Goal: Task Accomplishment & Management: Complete application form

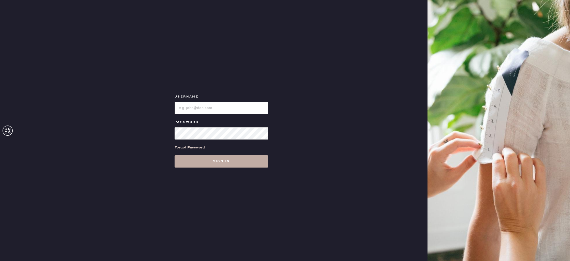
type input "reformationlajolla"
click at [215, 164] on button "Sign in" at bounding box center [222, 161] width 94 height 12
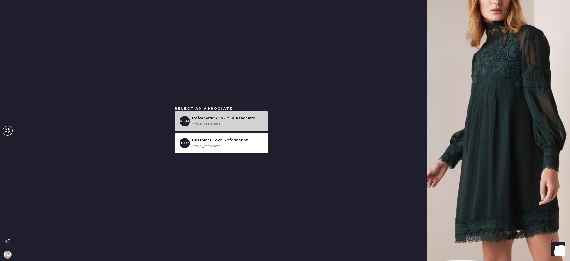
click at [223, 123] on div "store_associate" at bounding box center [228, 124] width 72 height 6
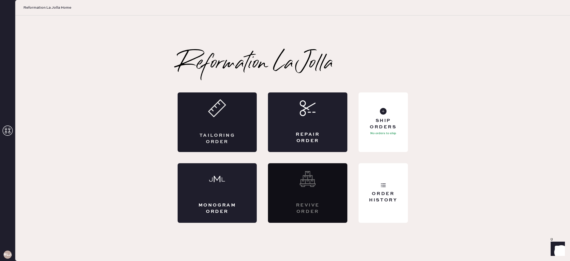
click at [221, 139] on div "Tailoring Order" at bounding box center [217, 138] width 39 height 13
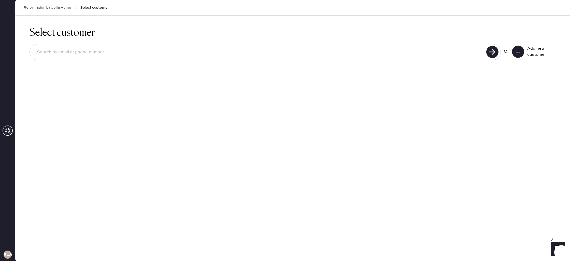
click at [397, 53] on input at bounding box center [259, 52] width 452 height 12
type input "3108542524"
click at [491, 52] on use at bounding box center [493, 52] width 12 height 12
click at [60, 55] on input "3108542524" at bounding box center [259, 52] width 452 height 12
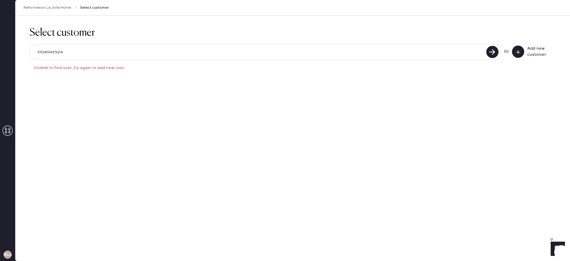
click at [60, 55] on input "3108542524" at bounding box center [259, 52] width 452 height 12
type input "[EMAIL_ADDRESS][DOMAIN_NAME]"
click at [153, 44] on div "[EMAIL_ADDRESS][DOMAIN_NAME] Unable to find user, try again or add new user Or …" at bounding box center [293, 60] width 527 height 42
drag, startPoint x: 153, startPoint y: 44, endPoint x: 149, endPoint y: 47, distance: 4.9
click at [153, 44] on div "[EMAIL_ADDRESS][DOMAIN_NAME] Unable to find user, try again or add new user Or …" at bounding box center [293, 60] width 527 height 42
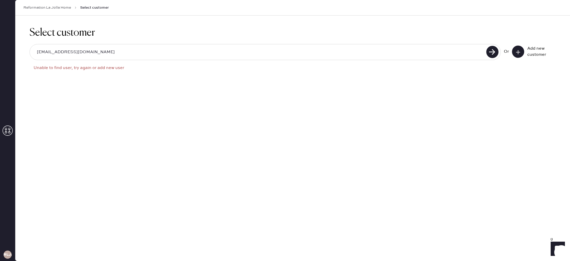
click at [146, 54] on input "[EMAIL_ADDRESS][DOMAIN_NAME]" at bounding box center [259, 52] width 452 height 12
click at [519, 56] on button at bounding box center [518, 52] width 12 height 12
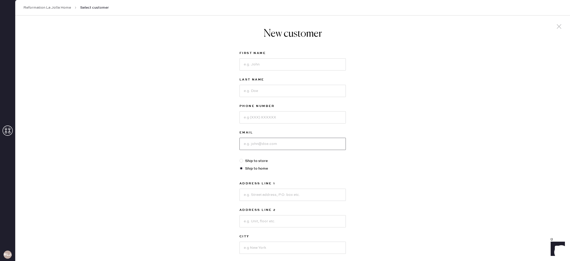
click at [279, 141] on input at bounding box center [293, 144] width 106 height 12
paste input "[EMAIL_ADDRESS][DOMAIN_NAME]"
type input "[EMAIL_ADDRESS][DOMAIN_NAME]"
click at [261, 61] on input at bounding box center [293, 64] width 106 height 12
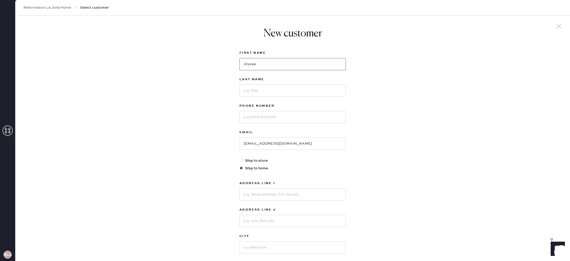
type input "Alyssa"
click at [256, 90] on input at bounding box center [293, 91] width 106 height 12
type input "[PERSON_NAME]"
click at [261, 120] on input at bounding box center [293, 117] width 106 height 12
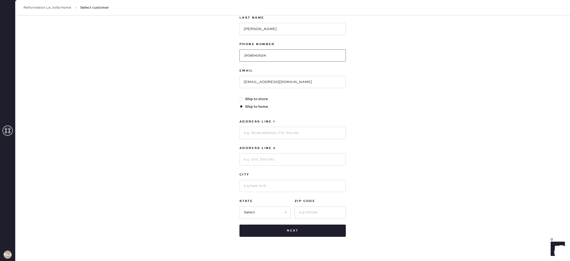
scroll to position [65, 0]
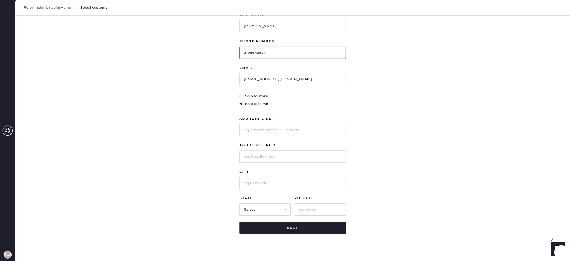
type input "3108542524"
click at [263, 126] on input at bounding box center [293, 130] width 106 height 12
type input "[STREET_ADDRESS]"
click at [265, 155] on input at bounding box center [293, 156] width 106 height 12
type input "#325"
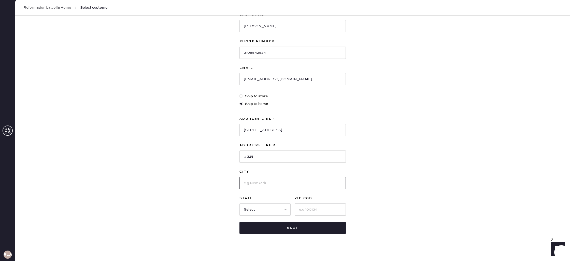
click at [276, 181] on input at bounding box center [293, 183] width 106 height 12
type input "[GEOGRAPHIC_DATA]"
click at [269, 208] on select "Select AK AL AR AZ CA CO CT [GEOGRAPHIC_DATA] DE FL [GEOGRAPHIC_DATA] HI [GEOGR…" at bounding box center [265, 209] width 51 height 12
select select "CA"
click at [300, 212] on input at bounding box center [320, 209] width 51 height 12
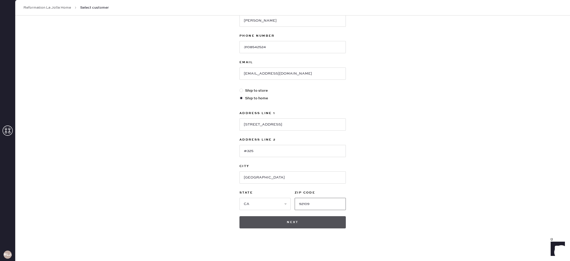
type input "92109"
click at [296, 222] on button "Next" at bounding box center [293, 222] width 106 height 12
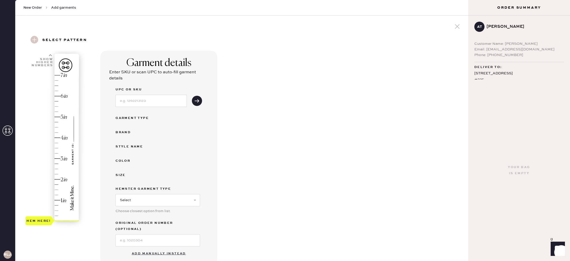
click at [157, 249] on button "Add manually instead" at bounding box center [159, 254] width 60 height 10
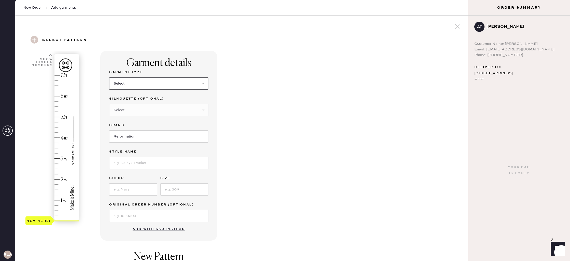
click at [144, 87] on select "Select Basic Skirt Jeans Leggings Pants Shorts Basic Sleeved Dress Basic Sleeve…" at bounding box center [158, 83] width 99 height 12
select select "2"
click at [145, 107] on select "Select Other" at bounding box center [158, 110] width 99 height 12
select select "other"
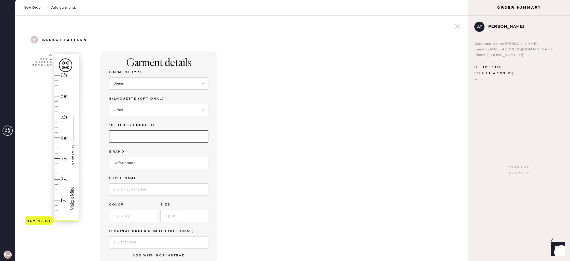
click at [137, 139] on input at bounding box center [158, 136] width 99 height 12
type input "Wide Leg"
click at [137, 194] on input at bounding box center [158, 189] width 99 height 12
type input "[PERSON_NAME]"
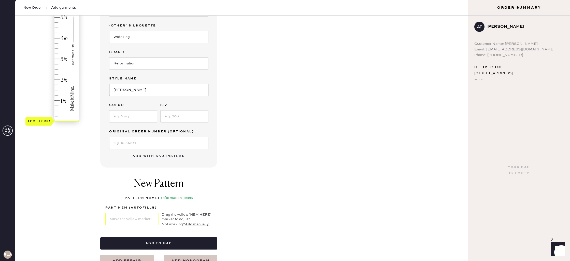
scroll to position [101, 0]
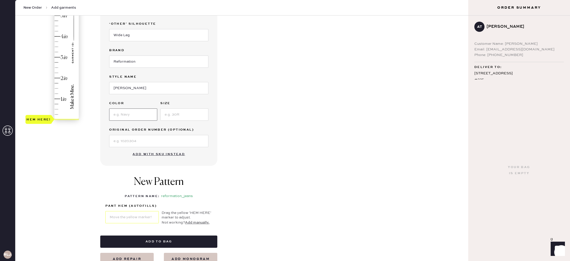
click at [130, 116] on input at bounding box center [133, 114] width 48 height 12
click at [132, 114] on input at bounding box center [133, 114] width 48 height 12
type input "cloquet"
click at [173, 118] on input at bounding box center [184, 114] width 48 height 12
type input "26"
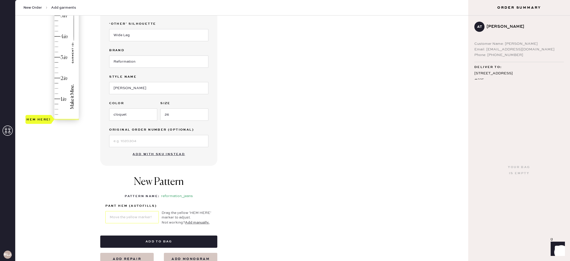
type input "1"
click at [59, 98] on div "Hem here!" at bounding box center [52, 47] width 54 height 150
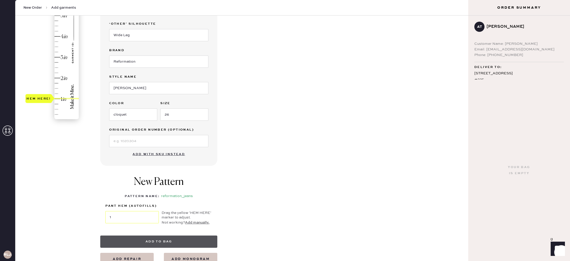
click at [189, 241] on button "Add to bag" at bounding box center [158, 242] width 117 height 12
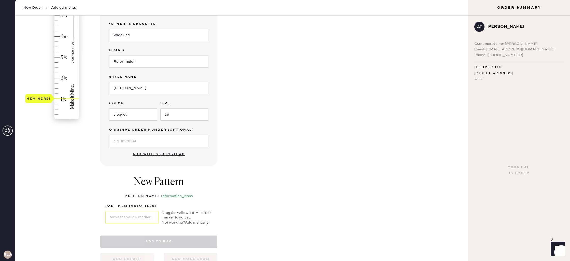
select select "2"
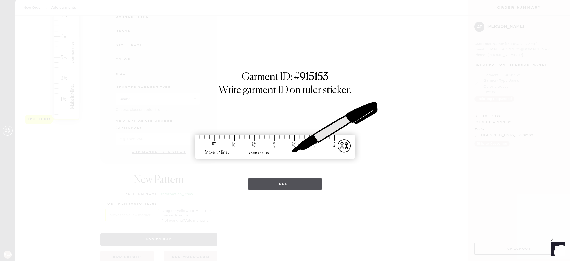
click at [290, 178] on button "Done" at bounding box center [286, 184] width 74 height 12
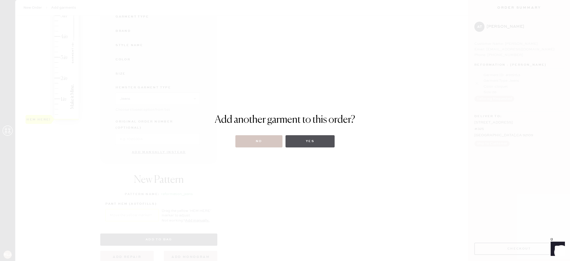
click at [316, 145] on button "Yes" at bounding box center [310, 141] width 49 height 12
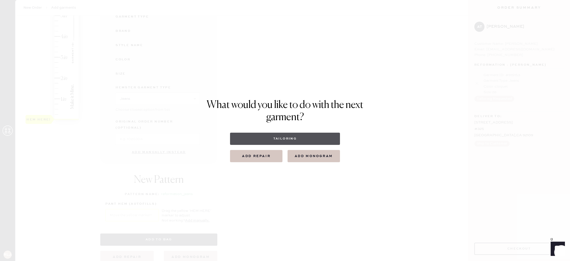
click at [296, 142] on button "Tailoring" at bounding box center [285, 139] width 110 height 12
select select
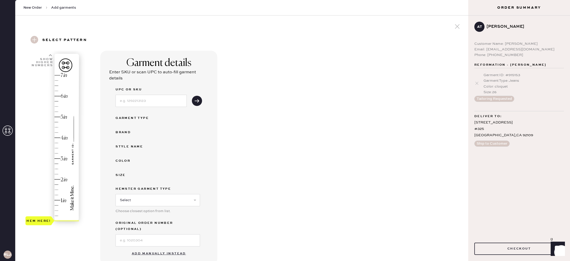
scroll to position [41, 0]
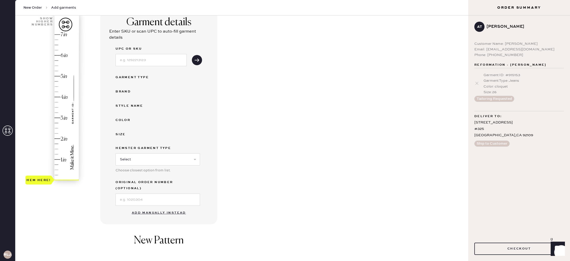
click at [164, 208] on button "Add manually instead" at bounding box center [159, 213] width 60 height 10
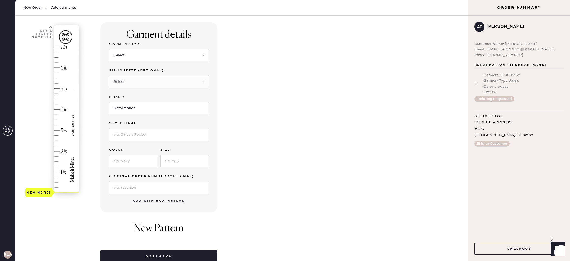
scroll to position [24, 0]
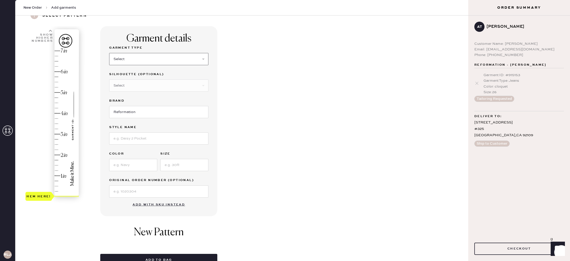
click at [173, 57] on select "Select Basic Skirt Jeans Leggings Pants Shorts Basic Sleeved Dress Basic Sleeve…" at bounding box center [158, 59] width 99 height 12
select select "2"
click at [170, 90] on select "Select Shorts Cropped Flare Boot Cut Straight Skinny Other" at bounding box center [158, 85] width 99 height 12
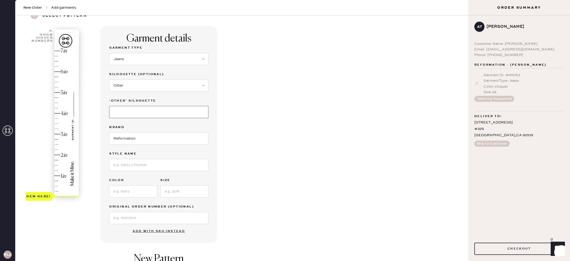
click at [149, 117] on input at bounding box center [158, 112] width 99 height 12
click at [139, 89] on select "Select Shorts Cropped Flare Boot Cut Straight Skinny Other" at bounding box center [158, 85] width 99 height 12
select select "5"
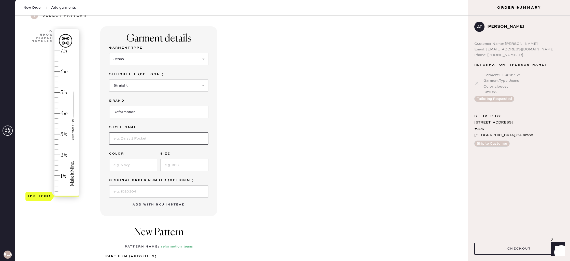
click at [138, 136] on input at bounding box center [158, 138] width 99 height 12
type input "VAL"
click at [124, 163] on input at bounding box center [133, 165] width 48 height 12
type input "[US_STATE]"
click at [190, 159] on input at bounding box center [184, 165] width 48 height 12
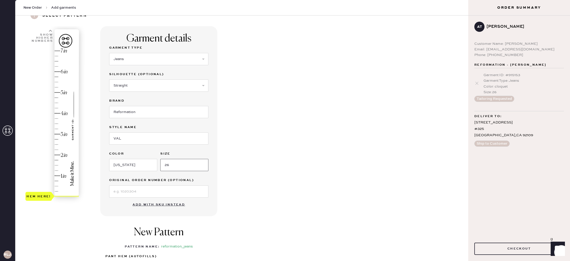
type input "26"
type input "1"
click at [58, 175] on div "Hem here!" at bounding box center [52, 124] width 54 height 150
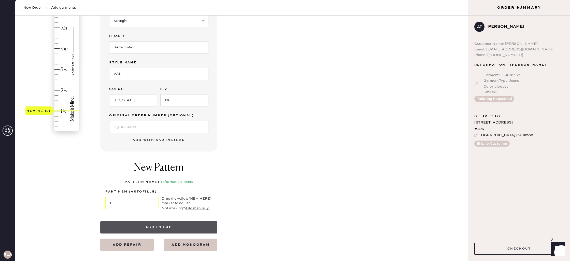
scroll to position [90, 0]
click at [187, 228] on button "Add to bag" at bounding box center [158, 227] width 117 height 12
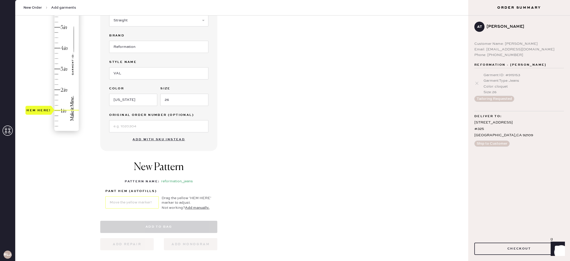
select select "2"
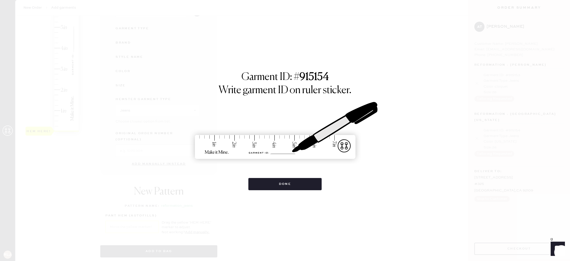
click at [322, 177] on div "Done" at bounding box center [286, 181] width 74 height 17
drag, startPoint x: 298, startPoint y: 193, endPoint x: 298, endPoint y: 189, distance: 3.8
click at [298, 191] on div "Garment ID: # 915154 Write garment ID on ruler sticker. Done" at bounding box center [285, 130] width 570 height 261
click at [298, 186] on button "Done" at bounding box center [286, 184] width 74 height 12
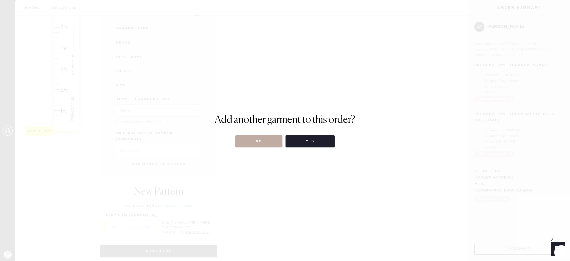
click at [264, 144] on button "No" at bounding box center [259, 141] width 47 height 12
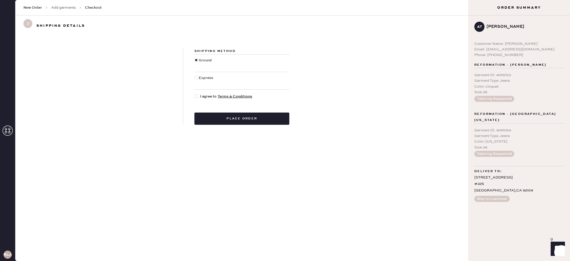
click at [197, 95] on div at bounding box center [197, 96] width 4 height 4
click at [195, 94] on input "I agree to Terms & Conditions" at bounding box center [195, 94] width 0 height 0
checkbox input "true"
click at [251, 135] on div "Shipping Method Ground Express I agree to Terms & Conditions Place order" at bounding box center [241, 86] width 453 height 101
click at [250, 124] on button "Place order" at bounding box center [242, 119] width 95 height 12
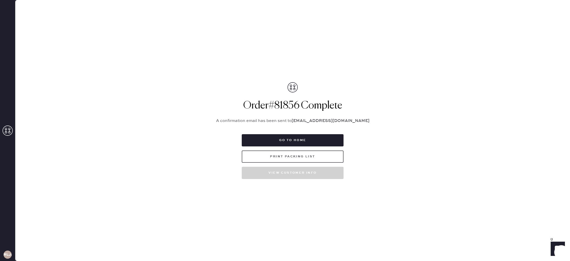
click at [298, 159] on button "Print Packing List" at bounding box center [293, 156] width 102 height 12
click at [8, 130] on icon at bounding box center [8, 131] width 10 height 10
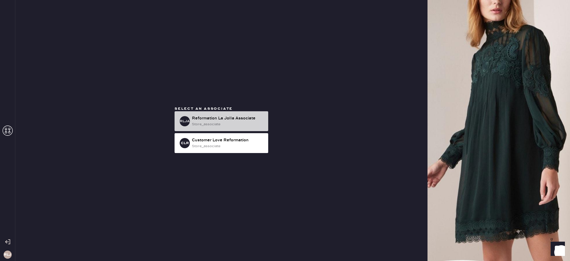
click at [203, 127] on div "store_associate" at bounding box center [228, 124] width 72 height 6
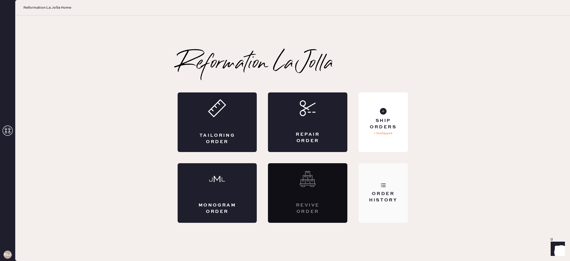
click at [389, 204] on div "Order History" at bounding box center [383, 193] width 49 height 60
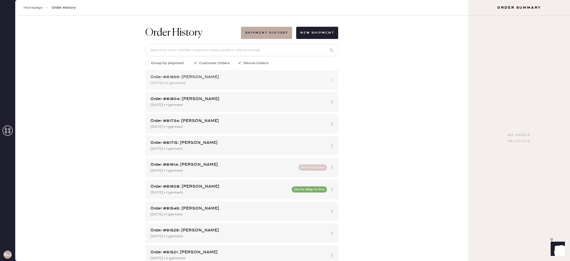
click at [182, 86] on div "[DATE] • 2 garments" at bounding box center [237, 83] width 174 height 6
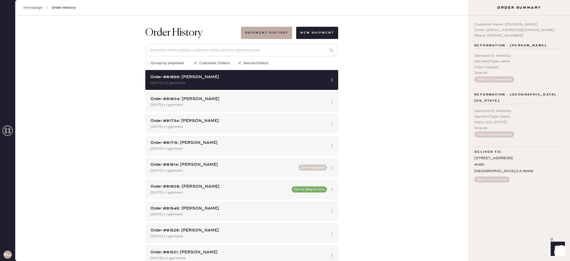
click at [7, 128] on icon at bounding box center [8, 131] width 10 height 10
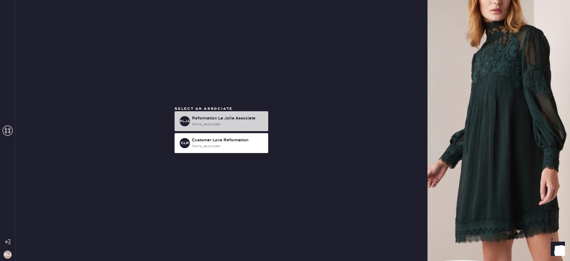
click at [203, 123] on div "store_associate" at bounding box center [228, 124] width 72 height 6
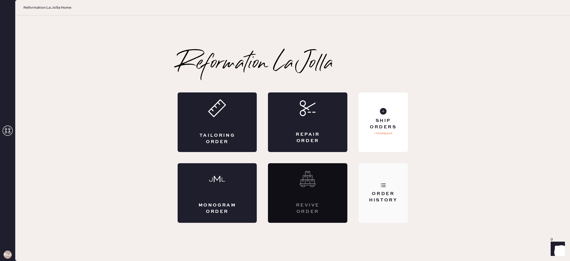
click at [368, 180] on div "Order History" at bounding box center [383, 193] width 49 height 60
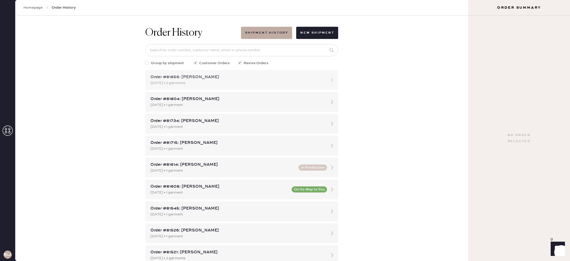
click at [221, 83] on div "[DATE] • 2 garments" at bounding box center [237, 83] width 174 height 6
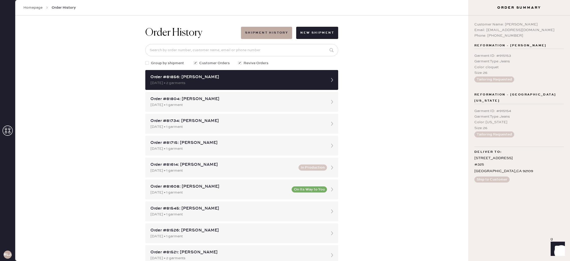
click at [9, 132] on icon at bounding box center [8, 131] width 10 height 10
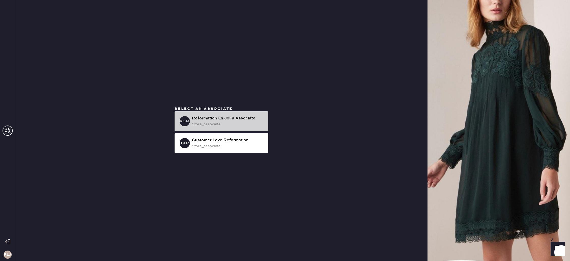
click at [259, 125] on div "store_associate" at bounding box center [228, 124] width 72 height 6
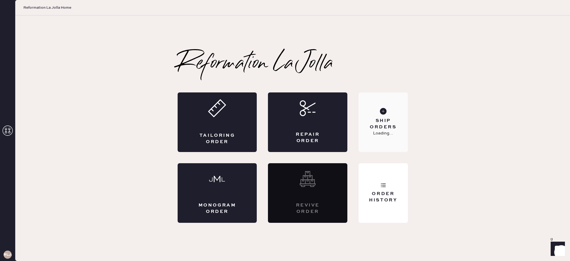
click at [401, 140] on div "Ship Orders Loading..." at bounding box center [383, 122] width 49 height 60
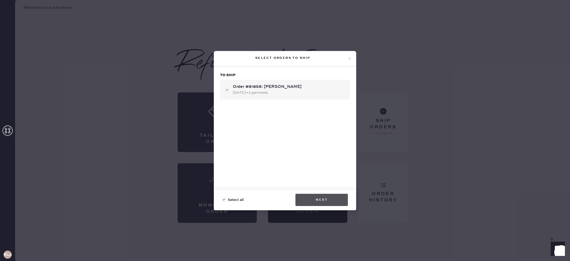
click at [332, 196] on button "Next" at bounding box center [322, 200] width 52 height 12
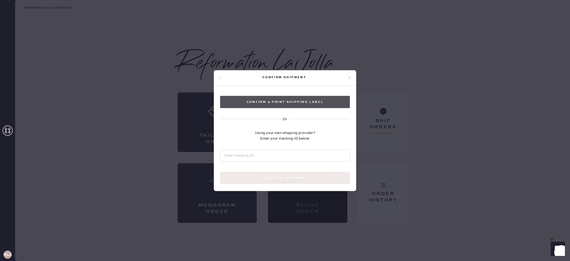
click at [284, 106] on button "Confirm & Print shipping label" at bounding box center [285, 102] width 130 height 12
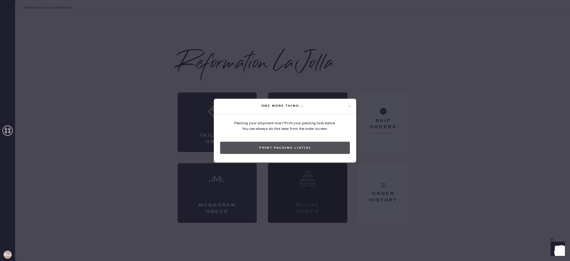
click at [301, 149] on button "Print Packing List(s)" at bounding box center [285, 148] width 130 height 12
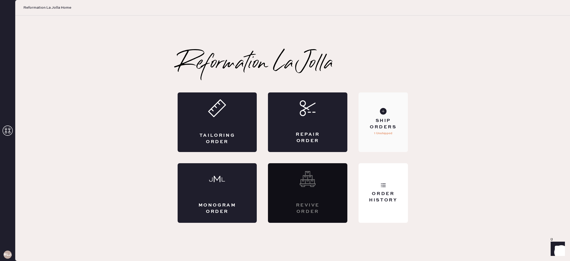
click at [386, 133] on p "1 Unshipped" at bounding box center [383, 133] width 18 height 6
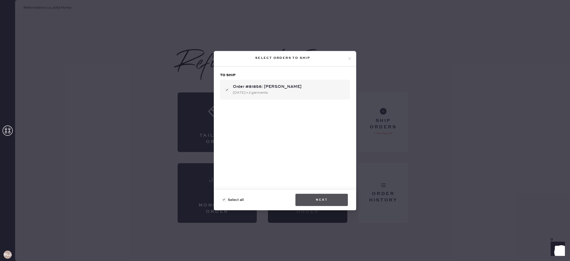
click at [314, 201] on button "Next" at bounding box center [322, 200] width 52 height 12
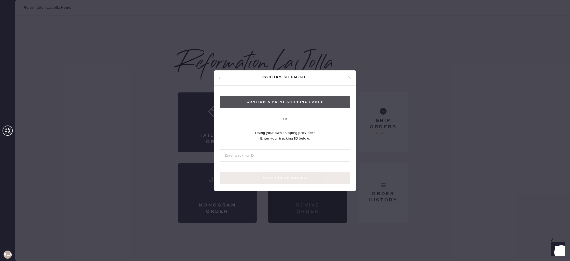
click at [300, 101] on button "Confirm & Print shipping label" at bounding box center [285, 102] width 130 height 12
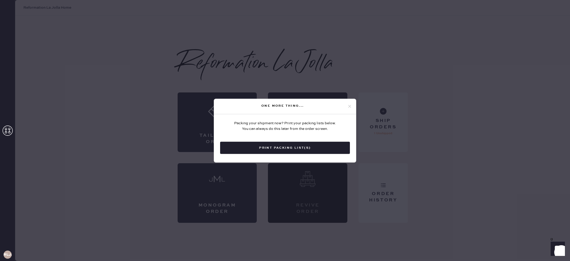
click at [322, 148] on button "Print Packing List(s)" at bounding box center [285, 148] width 130 height 12
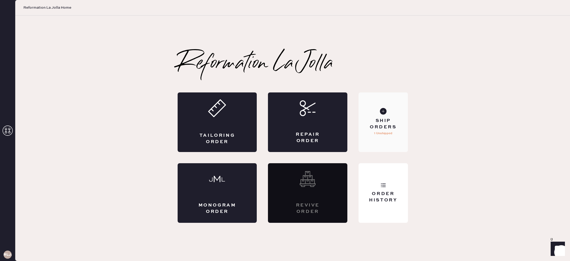
click at [399, 149] on div "Ship Orders 1 Unshipped" at bounding box center [383, 122] width 49 height 60
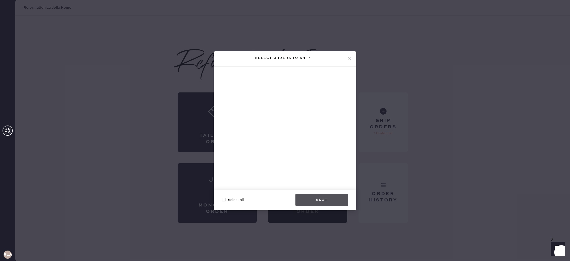
click at [316, 196] on button "Next" at bounding box center [322, 200] width 52 height 12
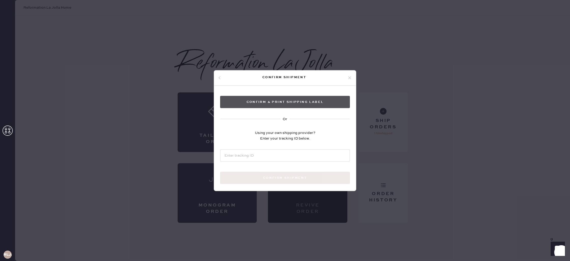
click at [315, 101] on button "Confirm & Print shipping label" at bounding box center [285, 102] width 130 height 12
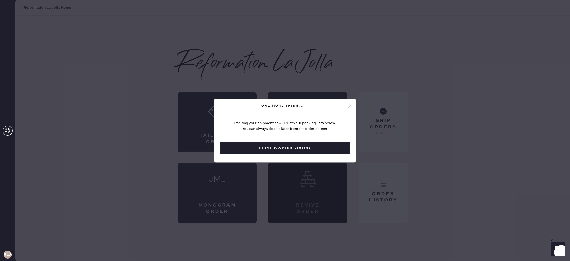
drag, startPoint x: 352, startPoint y: 103, endPoint x: 349, endPoint y: 104, distance: 3.0
click at [352, 103] on div "One more thing..." at bounding box center [285, 106] width 142 height 15
click at [349, 104] on icon at bounding box center [350, 106] width 5 height 5
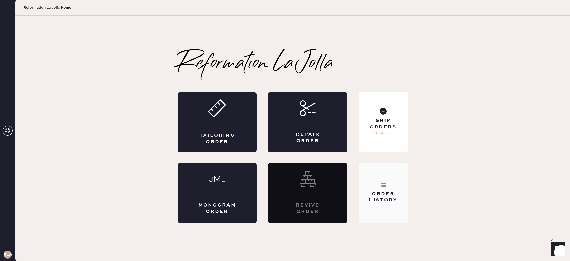
click at [394, 193] on div "Order History" at bounding box center [383, 197] width 41 height 13
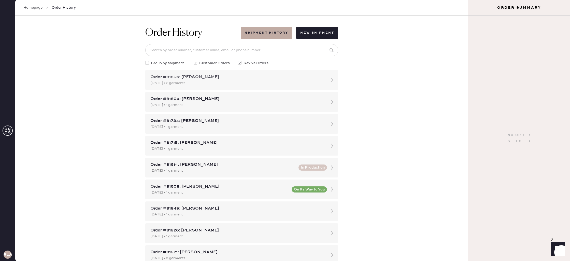
click at [204, 83] on div "[DATE] • 2 garments" at bounding box center [237, 83] width 174 height 6
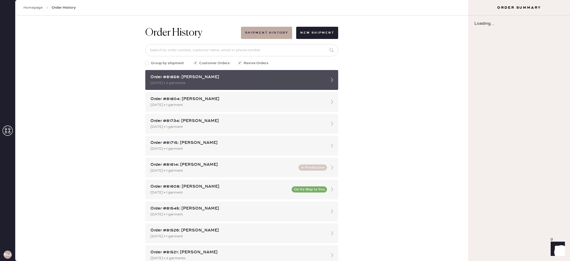
click at [204, 83] on div "[DATE] • 2 garments" at bounding box center [237, 83] width 174 height 6
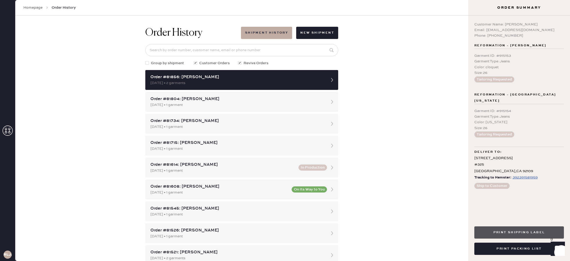
click at [519, 236] on button "Print Shipping Label" at bounding box center [520, 232] width 90 height 12
